Goal: Entertainment & Leisure: Consume media (video, audio)

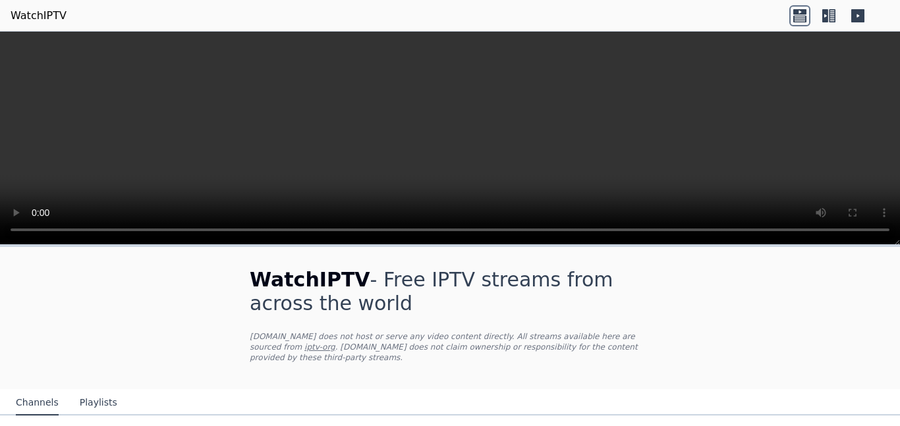
click at [726, 140] on video at bounding box center [450, 139] width 900 height 214
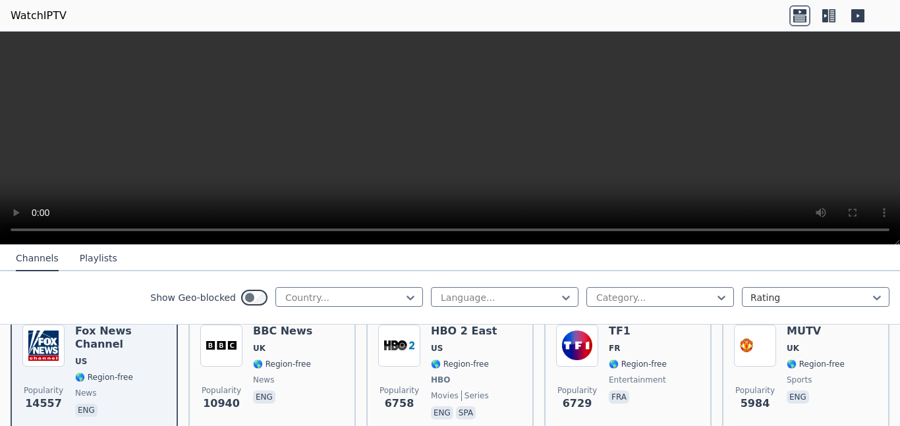
scroll to position [165, 0]
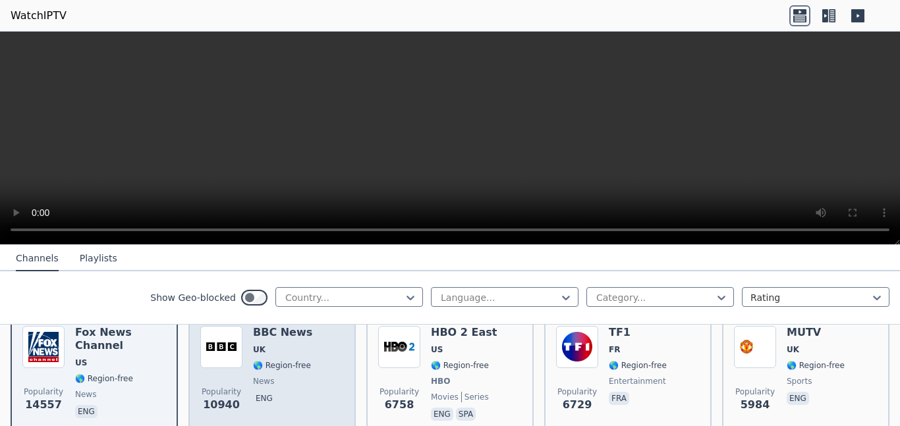
click at [292, 333] on h6 "BBC News" at bounding box center [282, 332] width 59 height 13
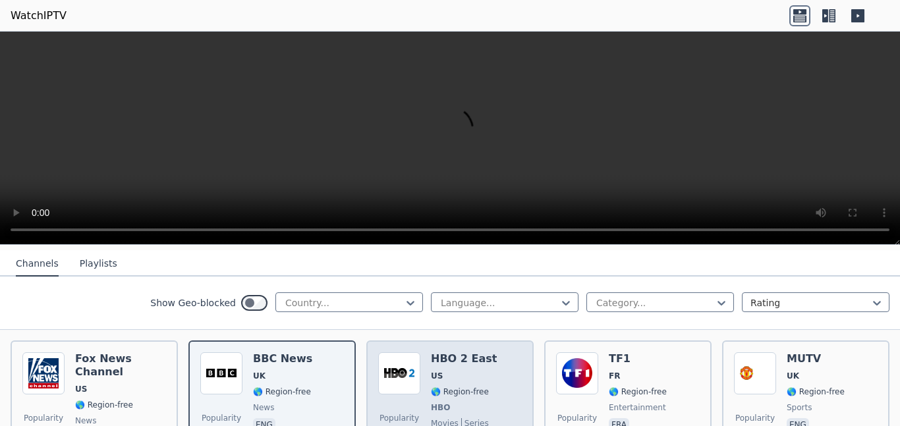
scroll to position [138, 0]
click at [448, 365] on h6 "HBO 2 East" at bounding box center [464, 359] width 66 height 13
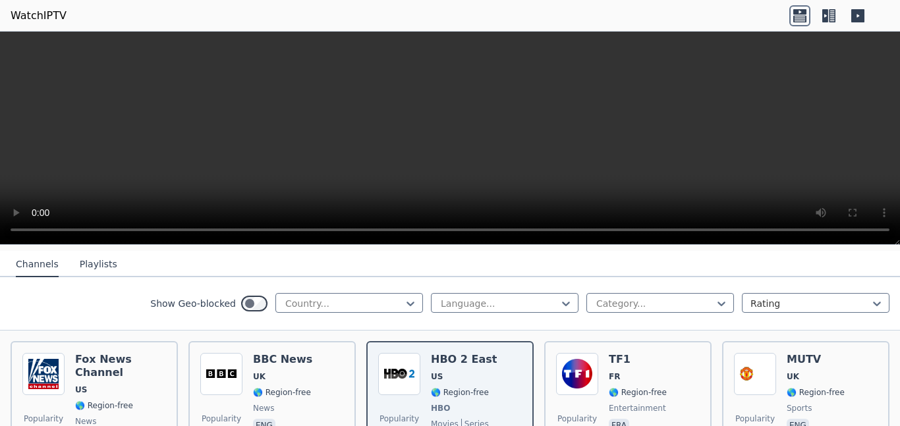
click at [34, 184] on video at bounding box center [450, 139] width 900 height 214
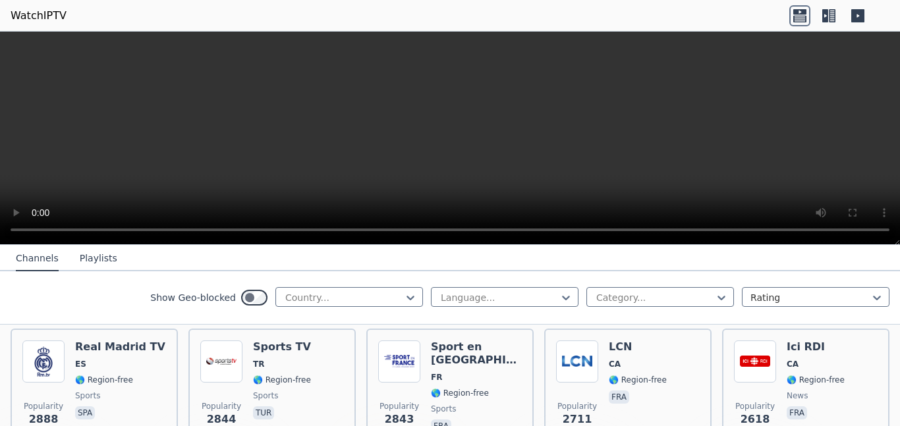
scroll to position [413, 0]
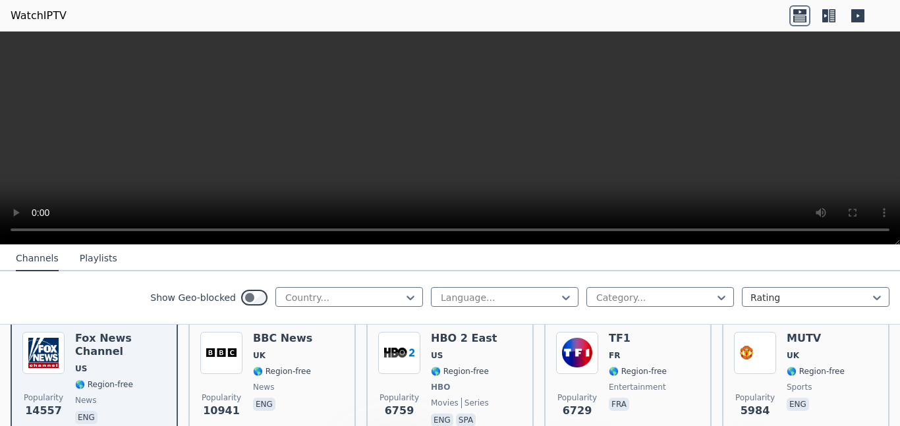
click at [90, 260] on button "Playlists" at bounding box center [99, 259] width 38 height 25
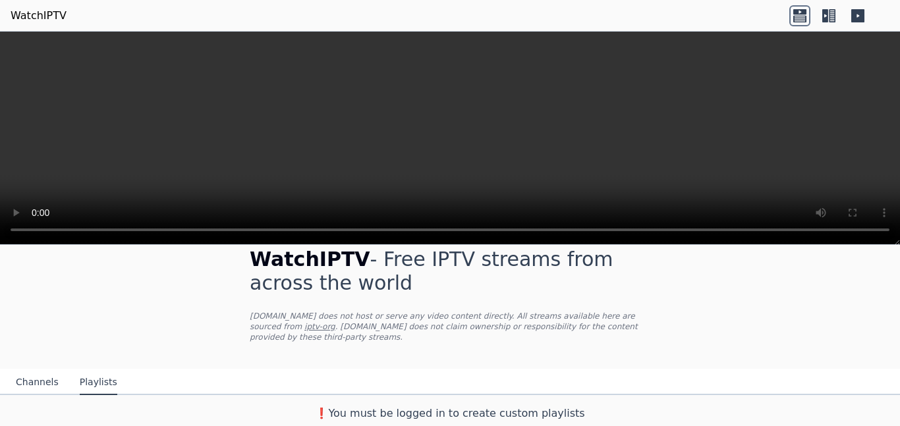
scroll to position [20, 0]
click at [51, 11] on link "WatchIPTV" at bounding box center [39, 16] width 56 height 16
